Goal: Task Accomplishment & Management: Manage account settings

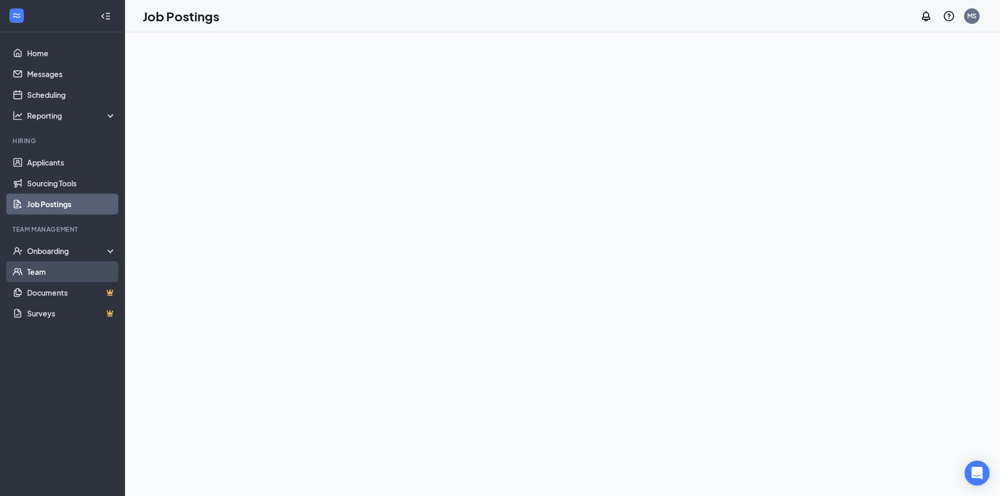
click at [51, 273] on link "Team" at bounding box center [71, 271] width 89 height 21
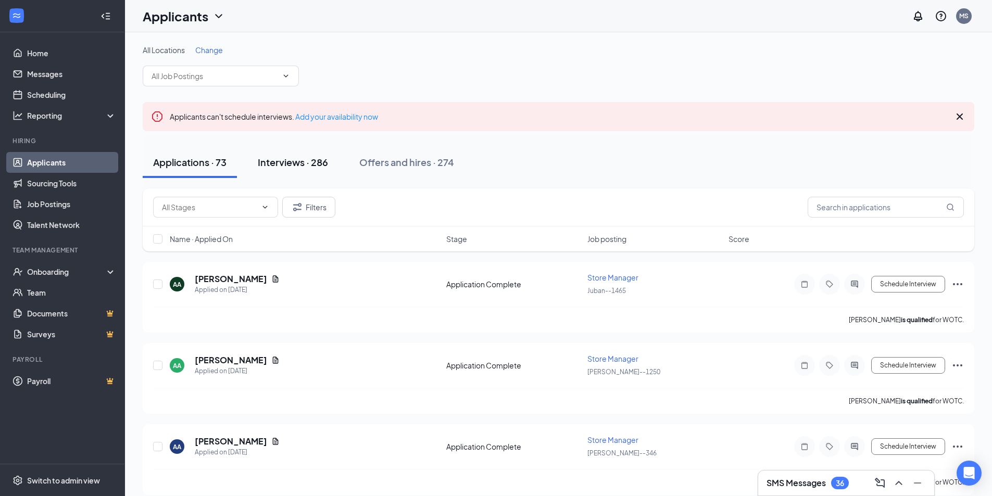
click at [316, 159] on div "Interviews · 286" at bounding box center [293, 162] width 70 height 13
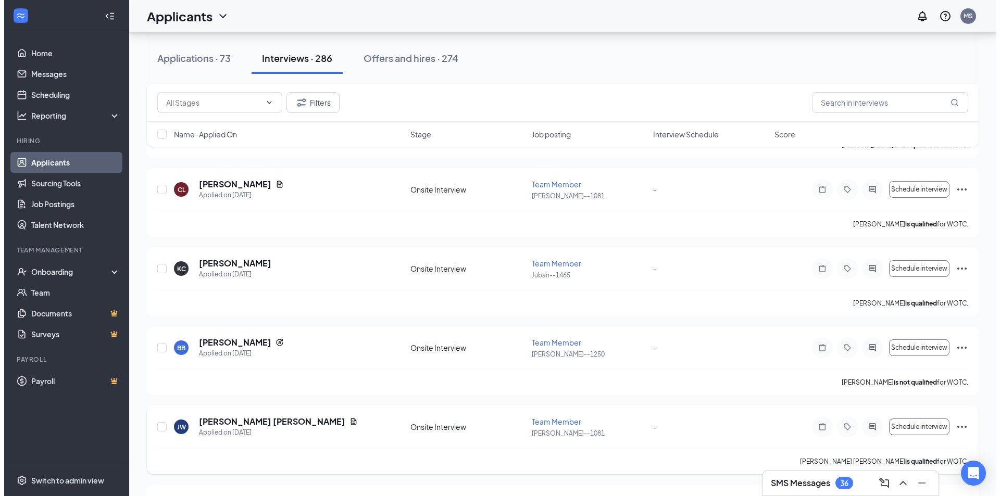
scroll to position [1444, 0]
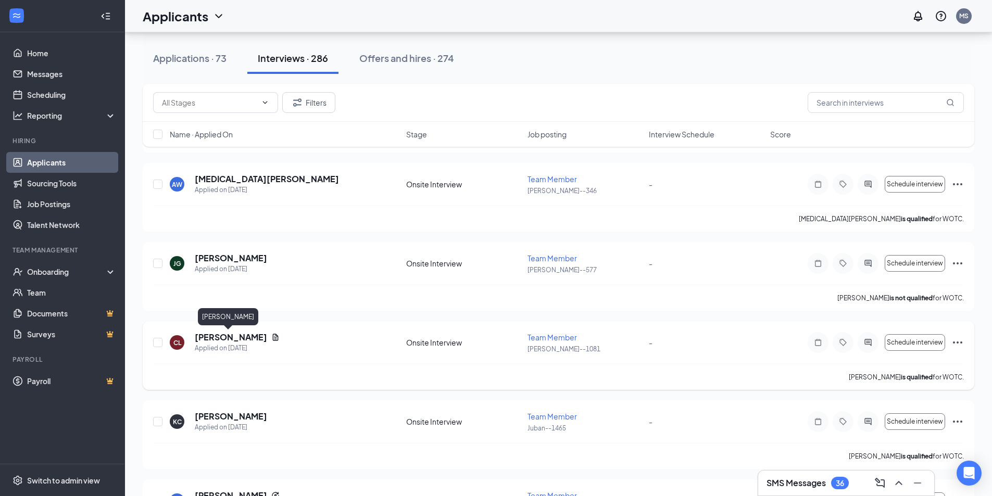
click at [211, 336] on h5 "[PERSON_NAME]" at bounding box center [231, 337] width 72 height 11
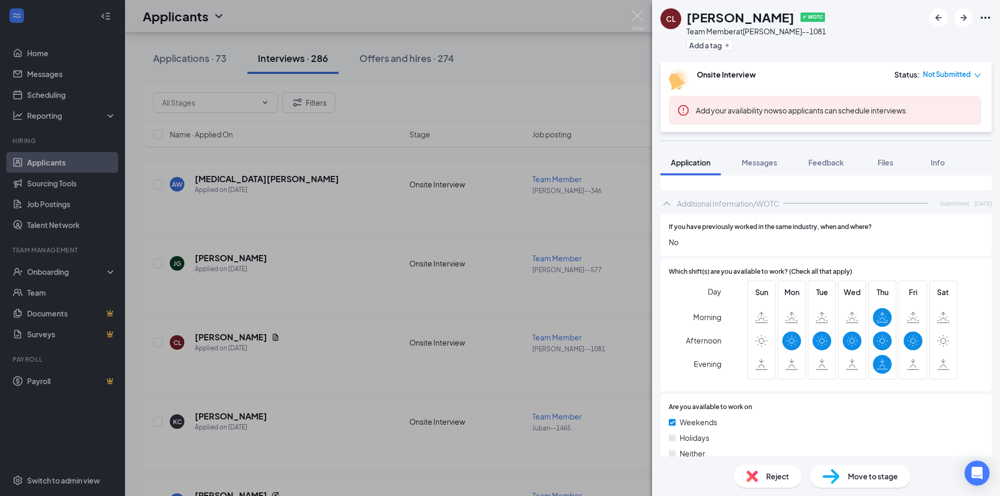
scroll to position [469, 0]
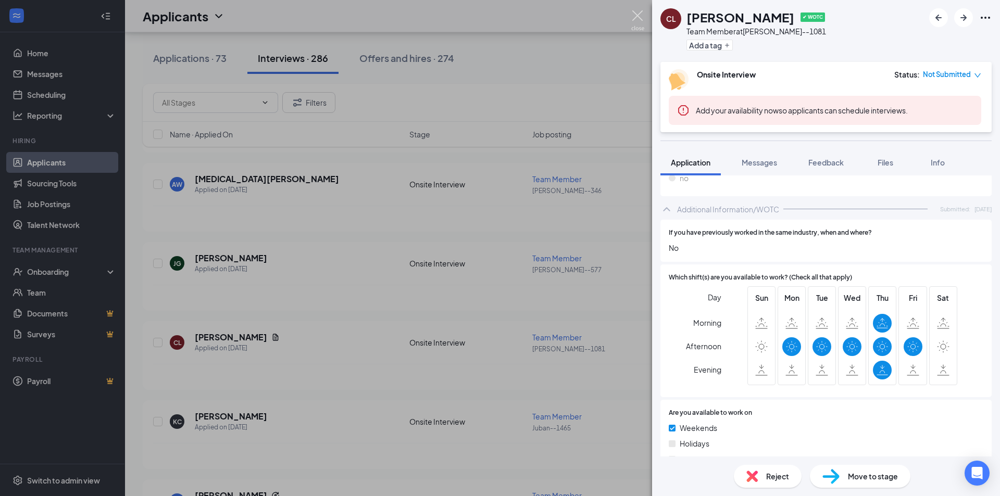
click at [634, 17] on img at bounding box center [637, 20] width 13 height 20
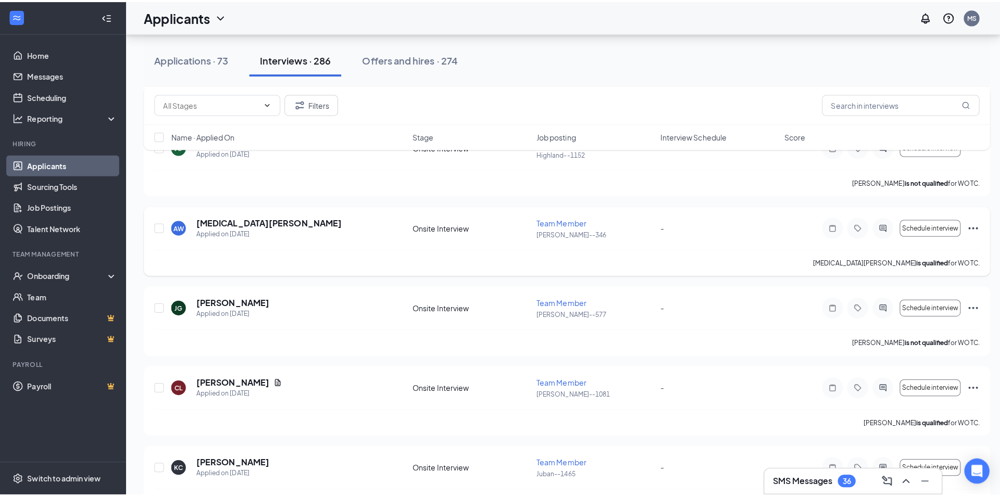
scroll to position [1392, 0]
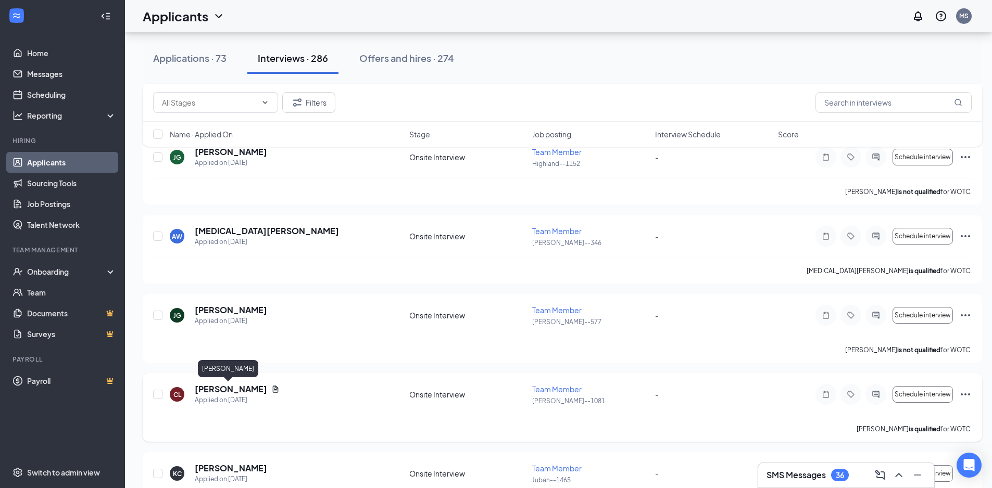
click at [241, 387] on h5 "[PERSON_NAME]" at bounding box center [231, 389] width 72 height 11
